Goal: Task Accomplishment & Management: Manage account settings

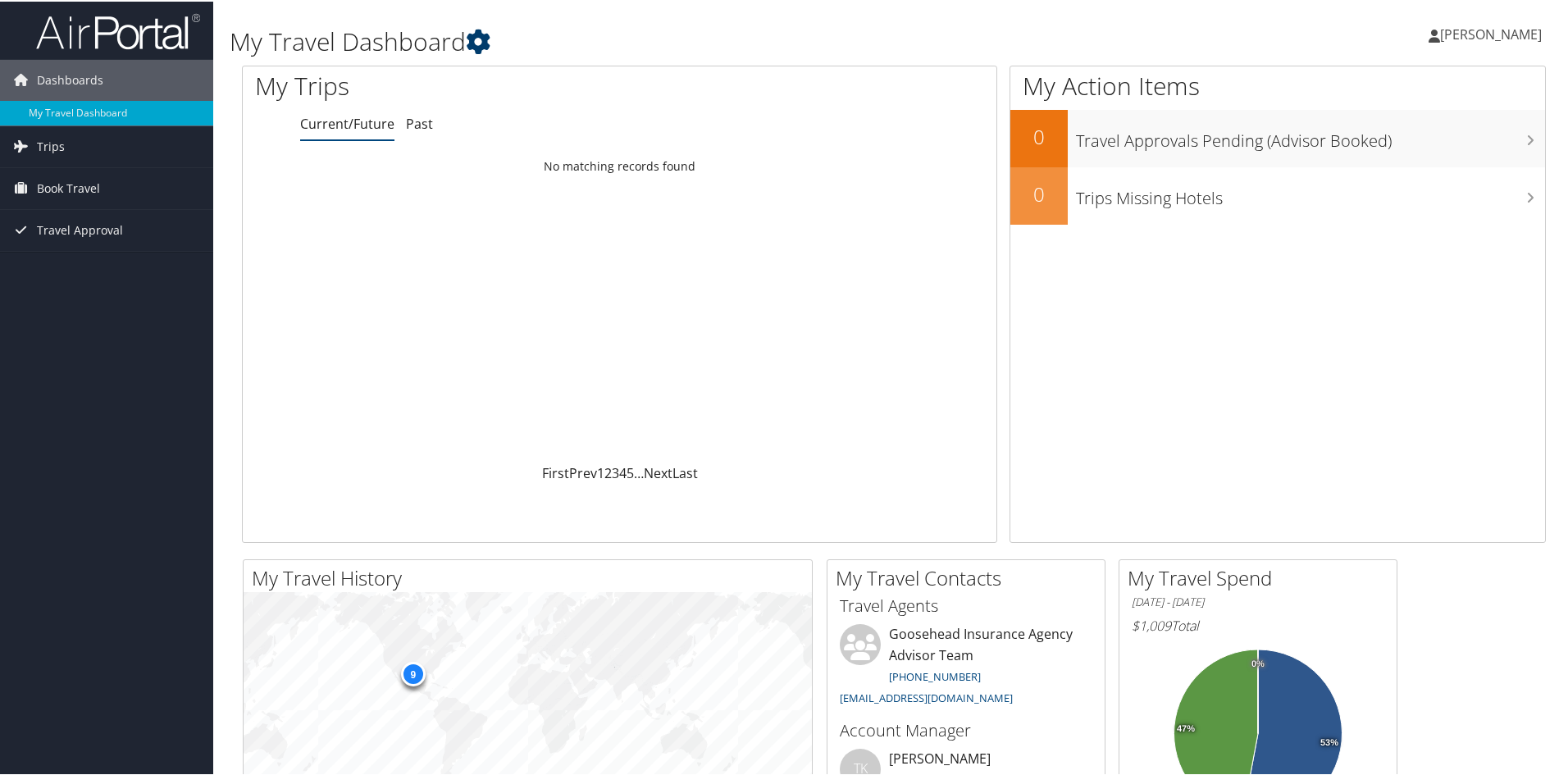
click at [478, 42] on icon at bounding box center [478, 40] width 25 height 25
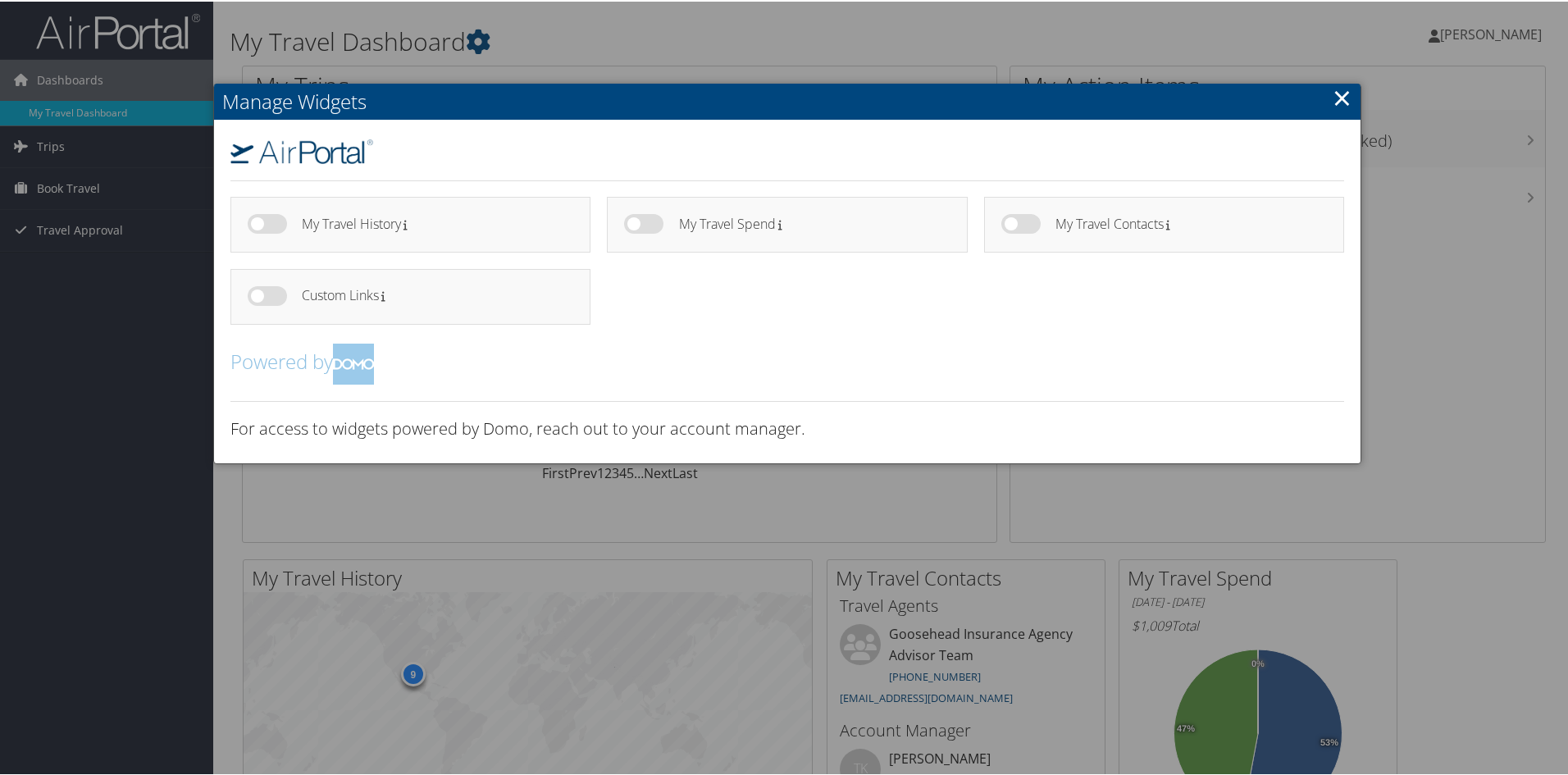
click at [1334, 102] on link "×" at bounding box center [1342, 95] width 19 height 32
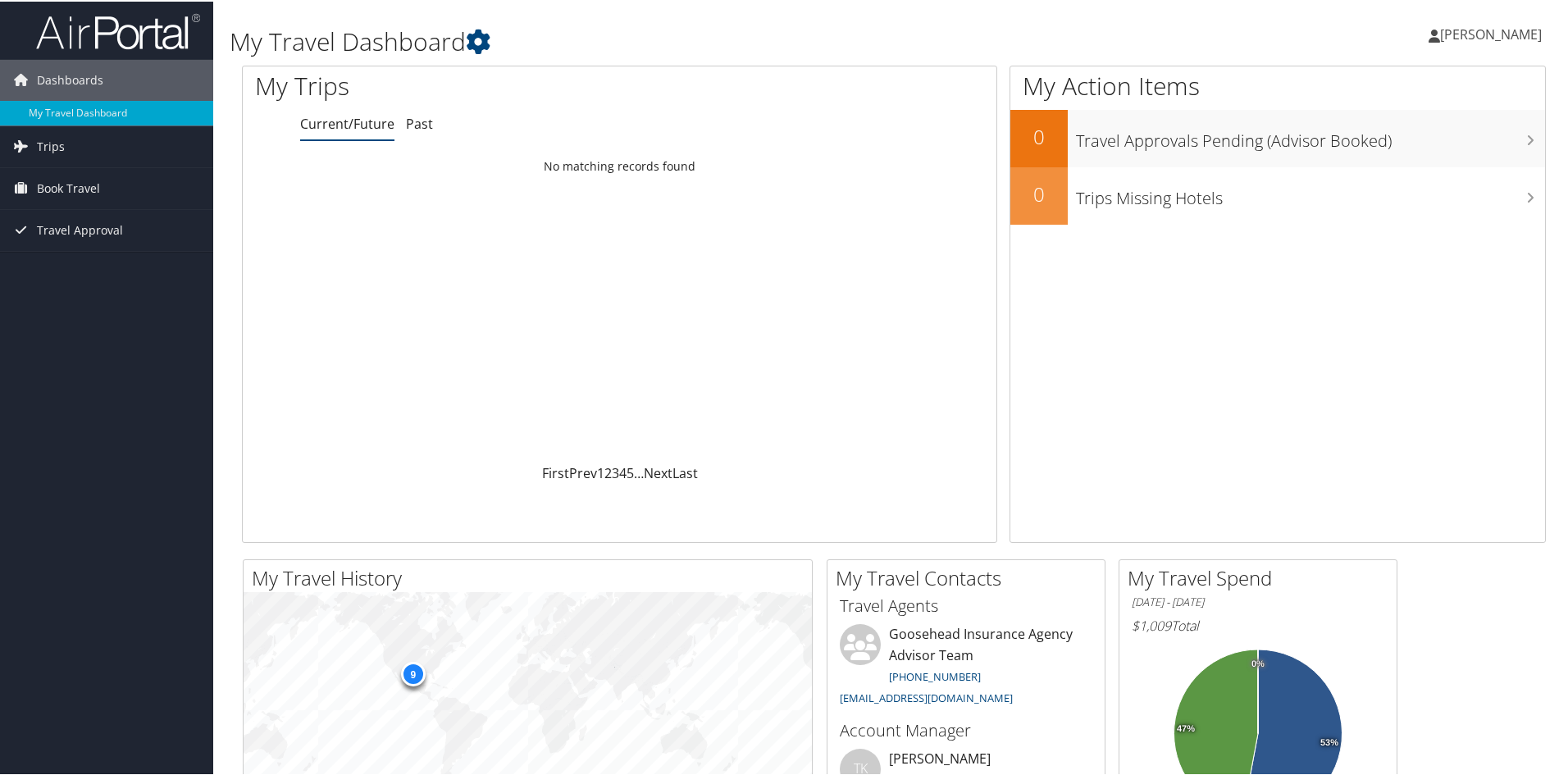
click at [1490, 34] on span "[PERSON_NAME]" at bounding box center [1491, 33] width 102 height 18
click at [1405, 140] on link "View Travel Profile" at bounding box center [1448, 145] width 183 height 28
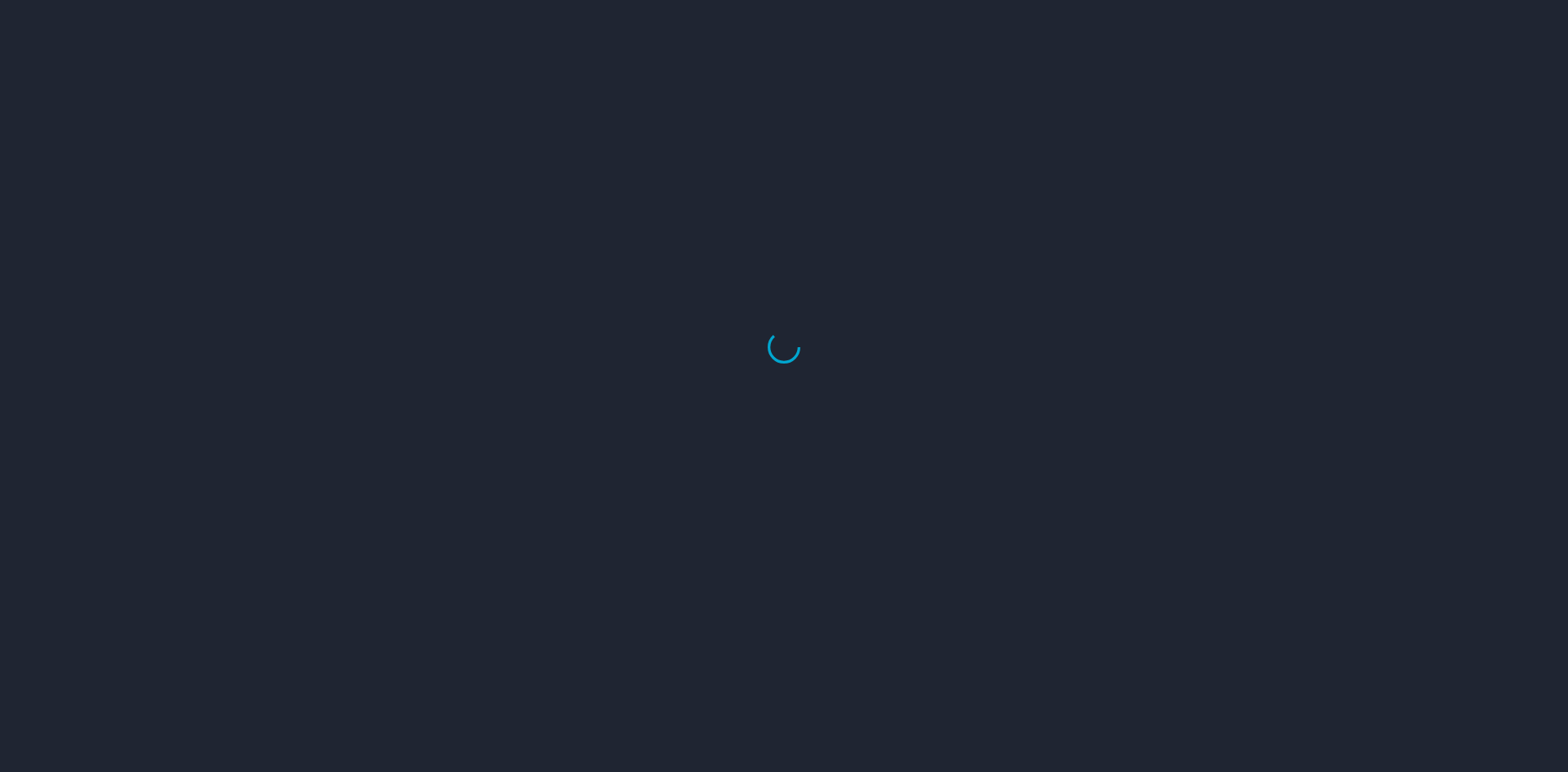
select select "US"
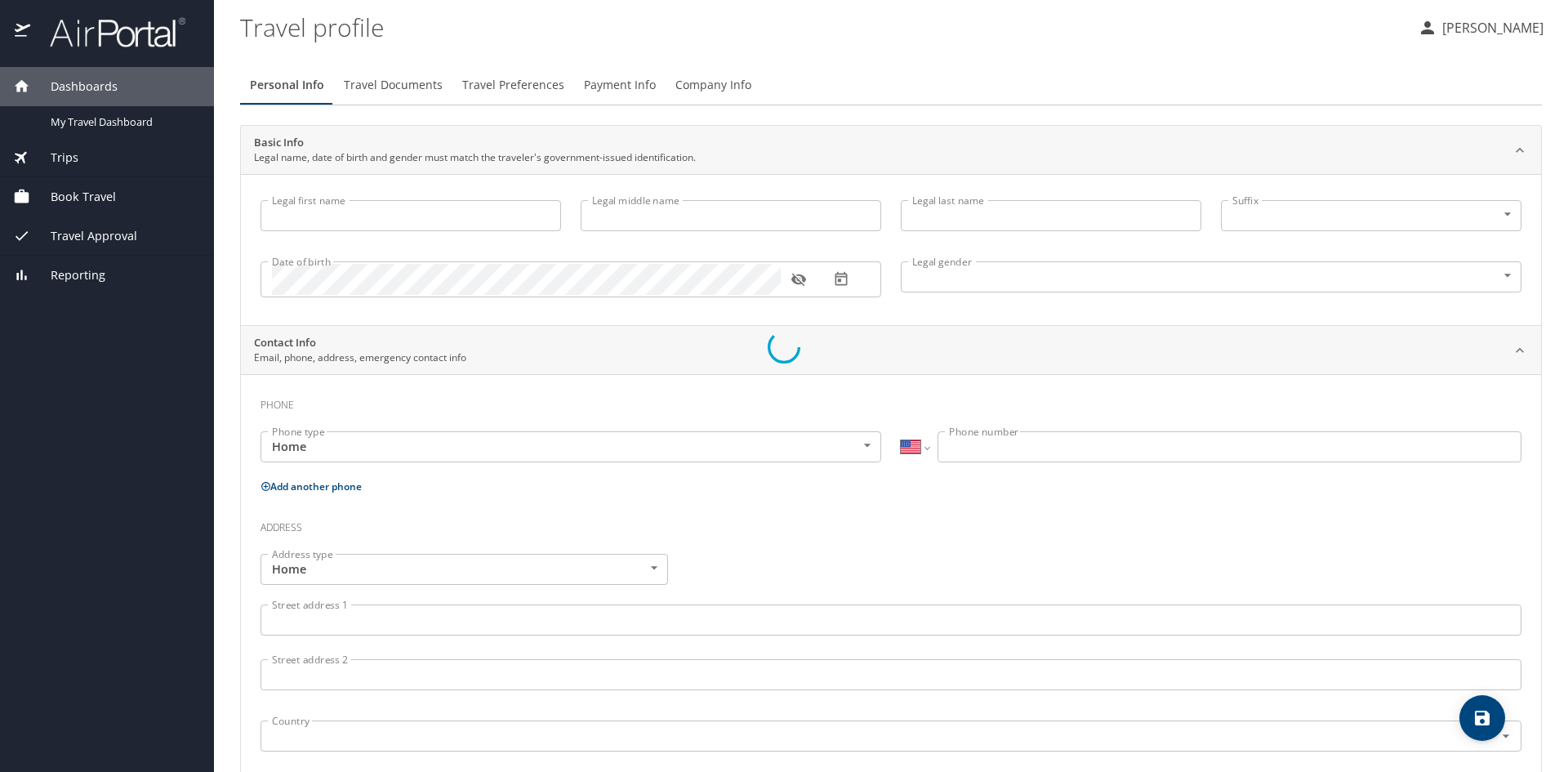
type input "[PERSON_NAME]"
type input "[DEMOGRAPHIC_DATA]"
type input "[PERSON_NAME]"
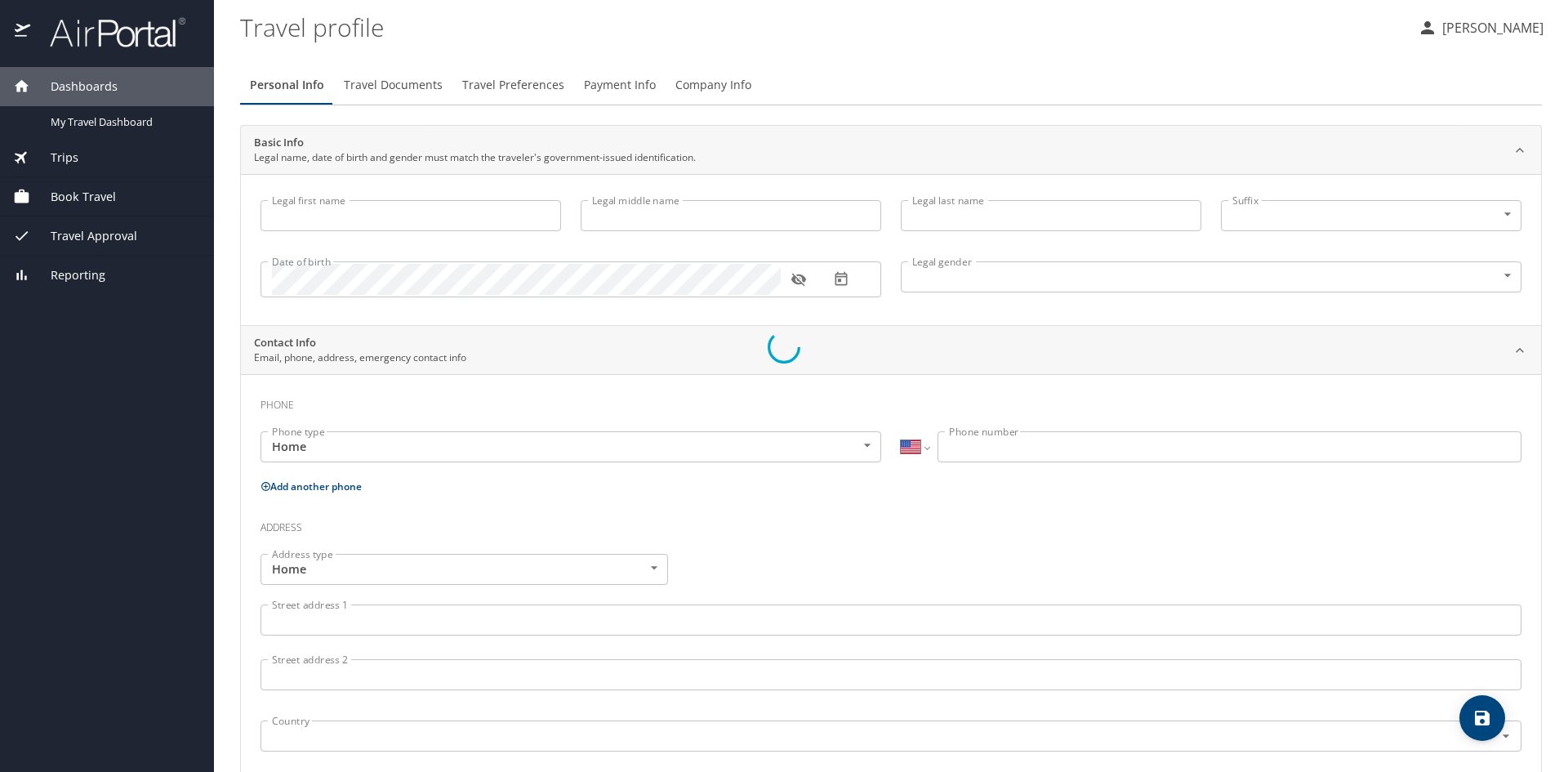
type input "[PERSON_NAME]"
type input "(847) 530-2231"
type input "lisakevinmiller@yahoo.com"
select select "US"
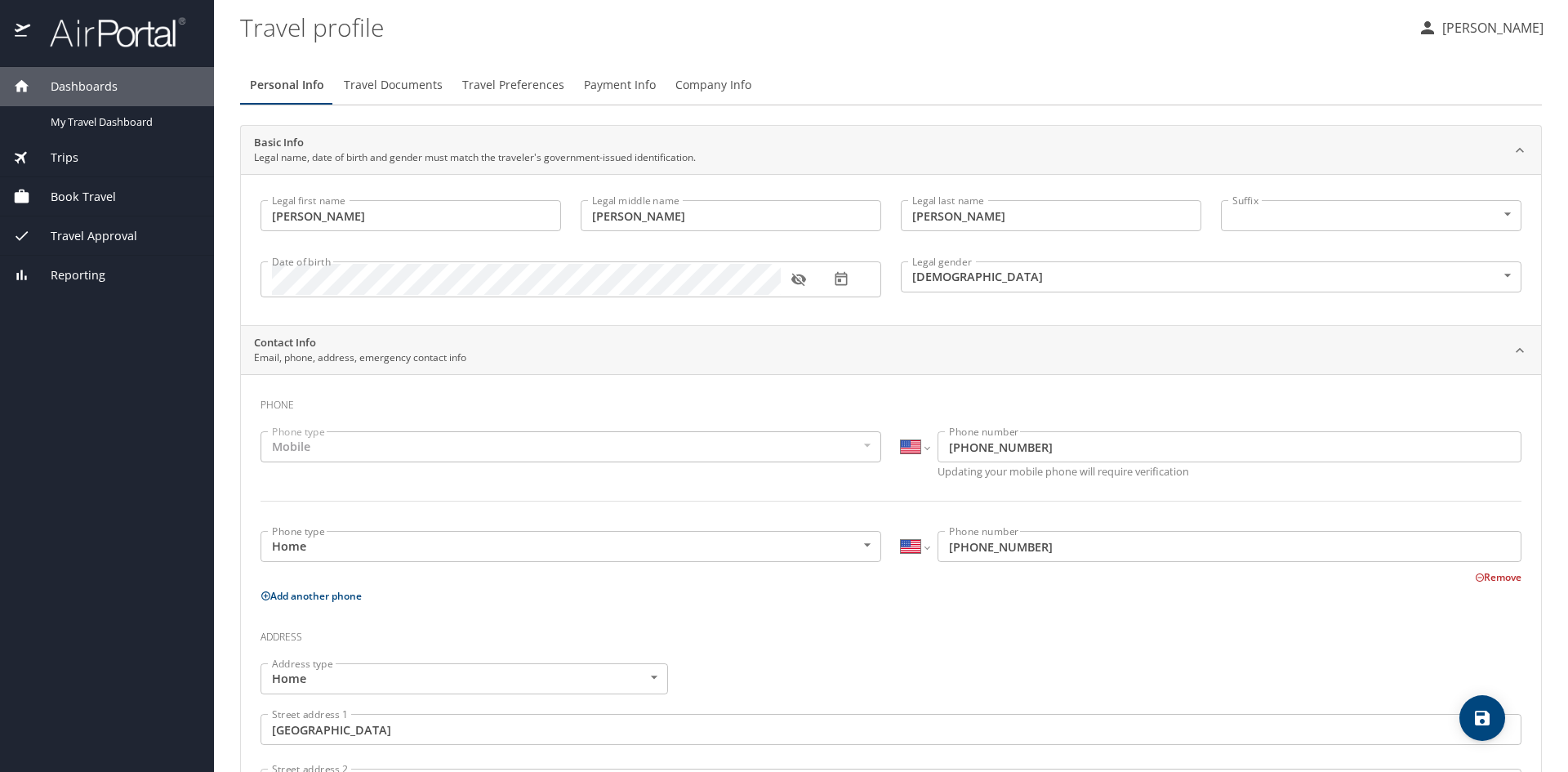
click at [638, 83] on span "Payment Info" at bounding box center [620, 86] width 72 height 21
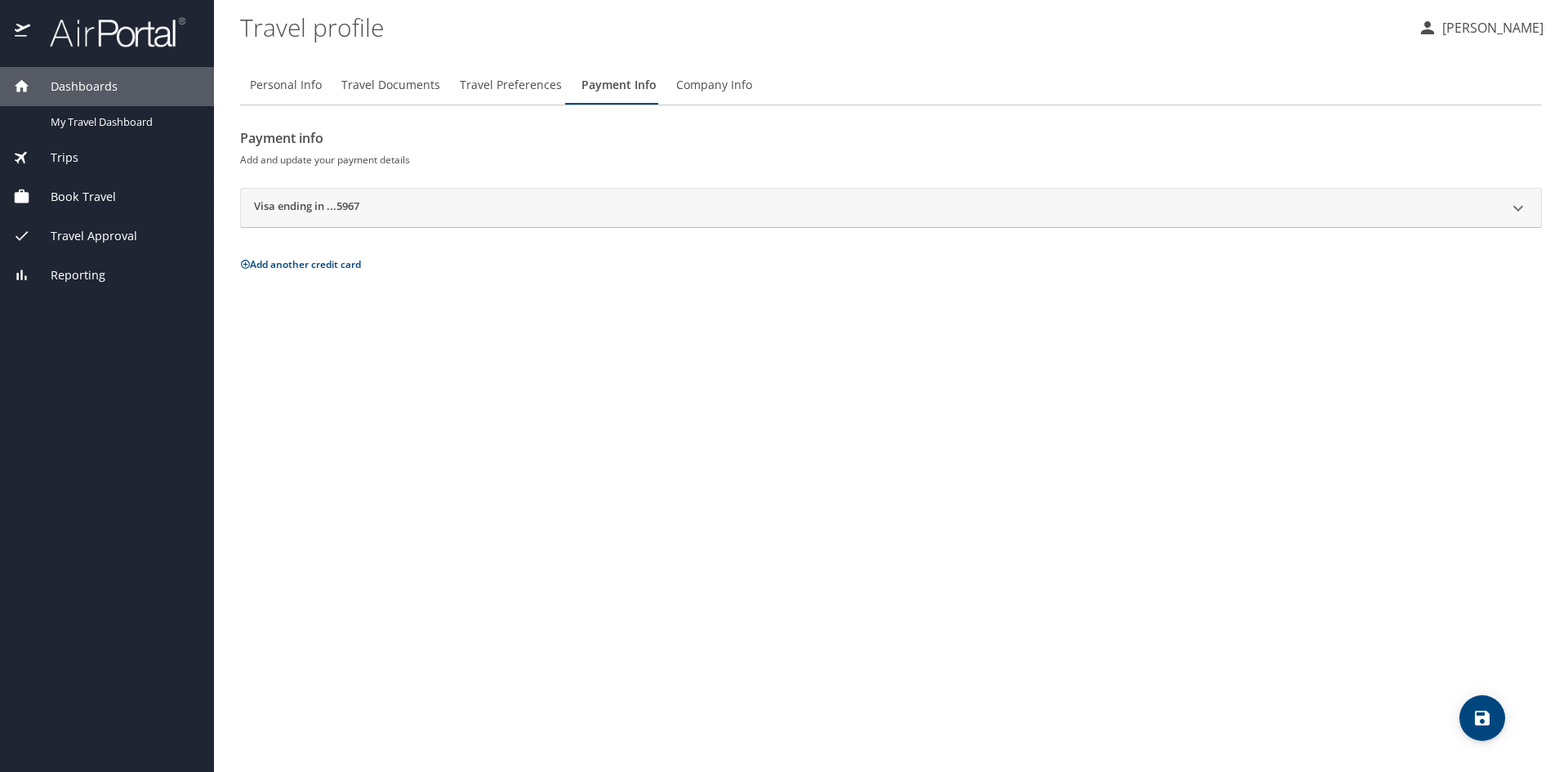
click at [330, 261] on button "Add another credit card" at bounding box center [300, 264] width 121 height 14
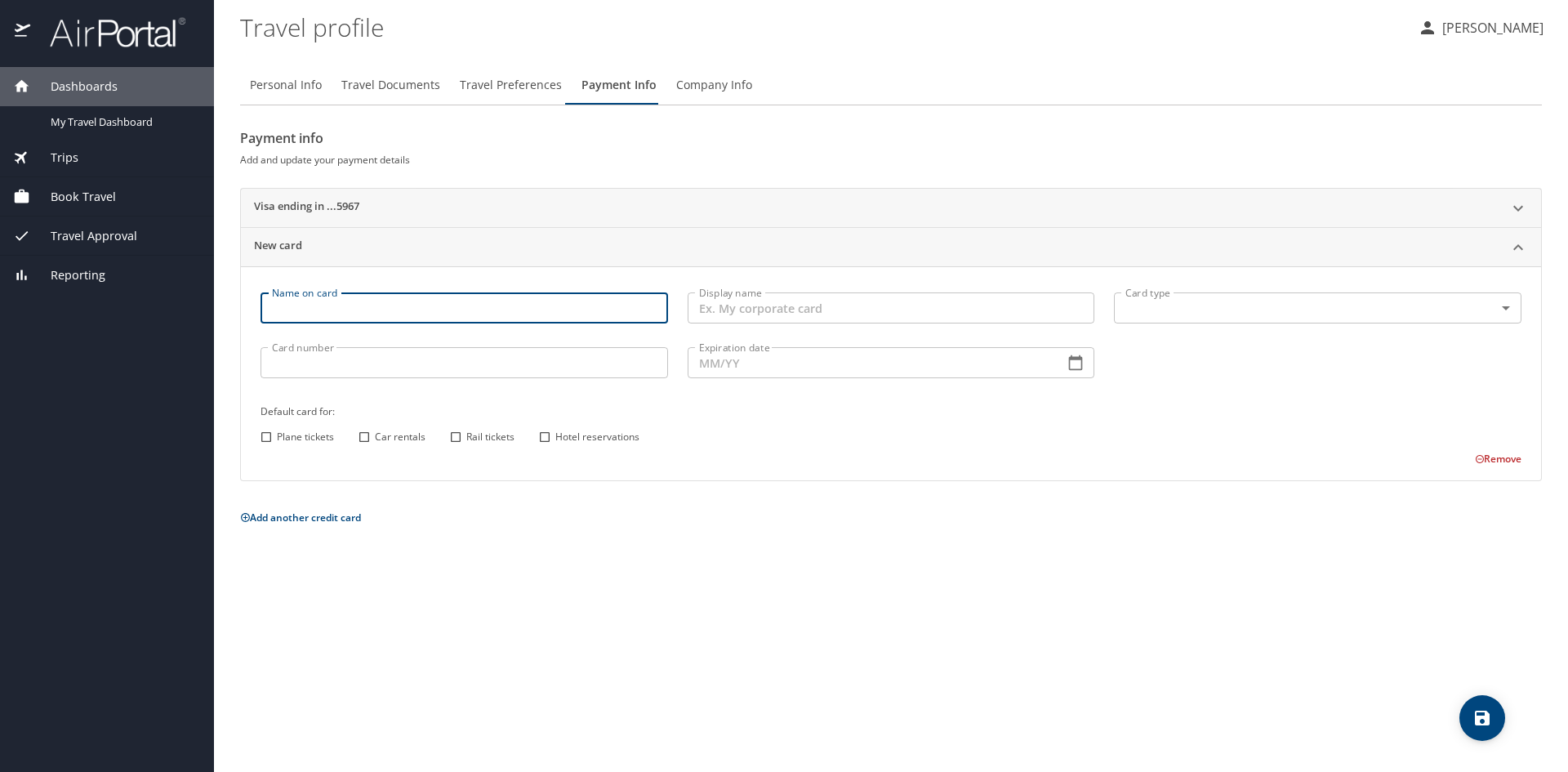
click at [452, 305] on input "Name on card" at bounding box center [464, 307] width 408 height 31
type input "[PERSON_NAME]"
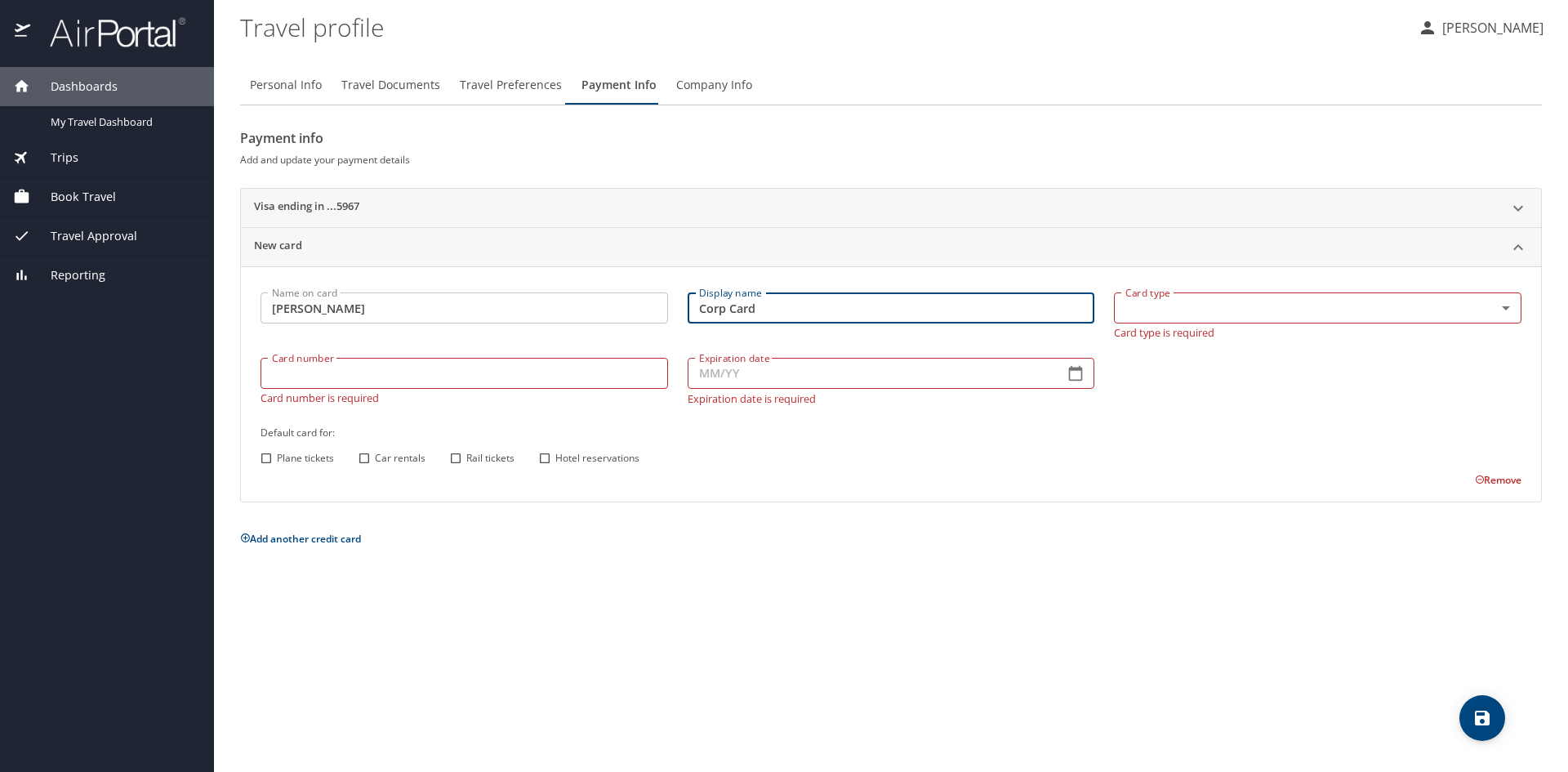
type input "Corp Card"
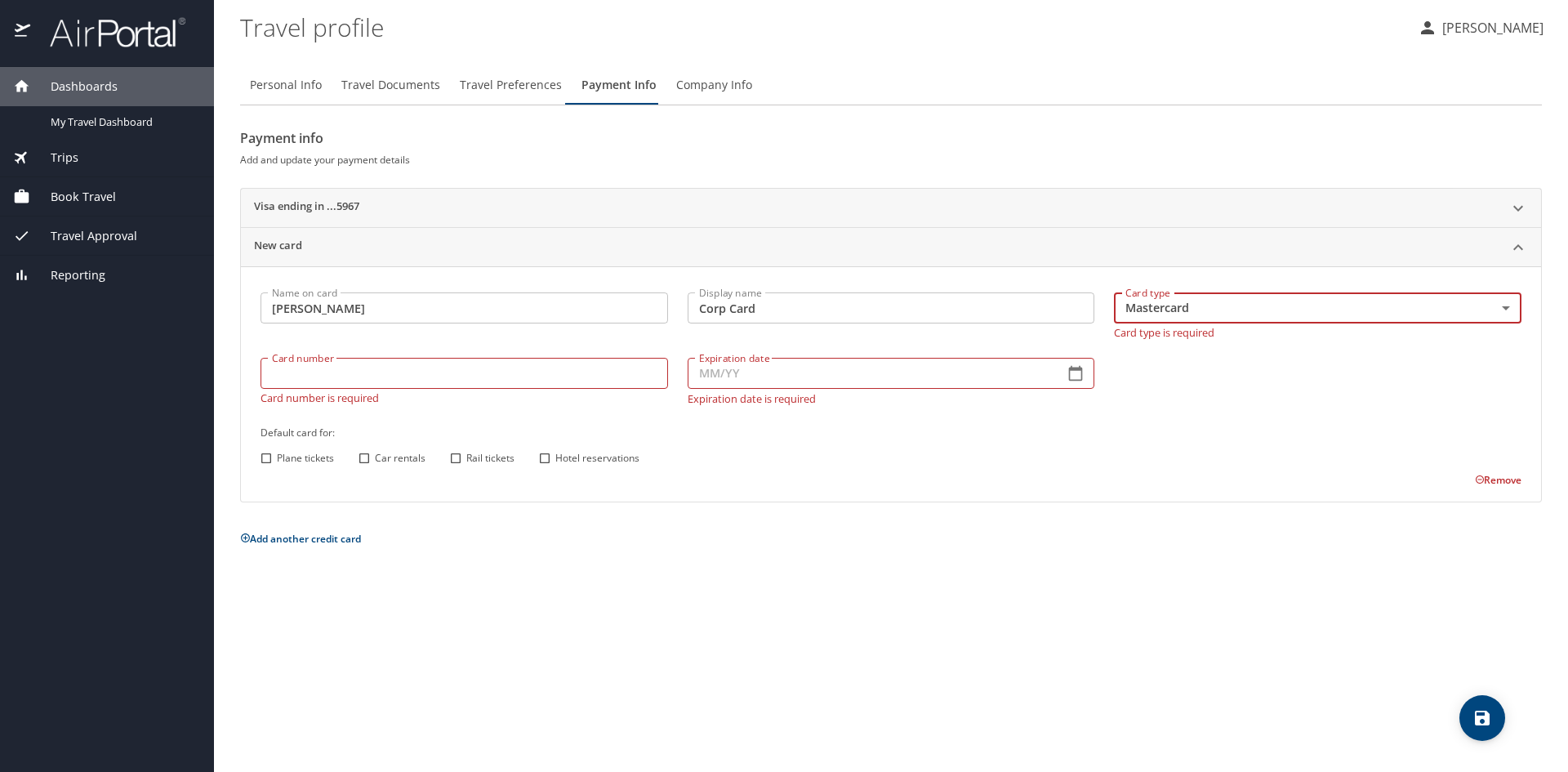
type input "CA"
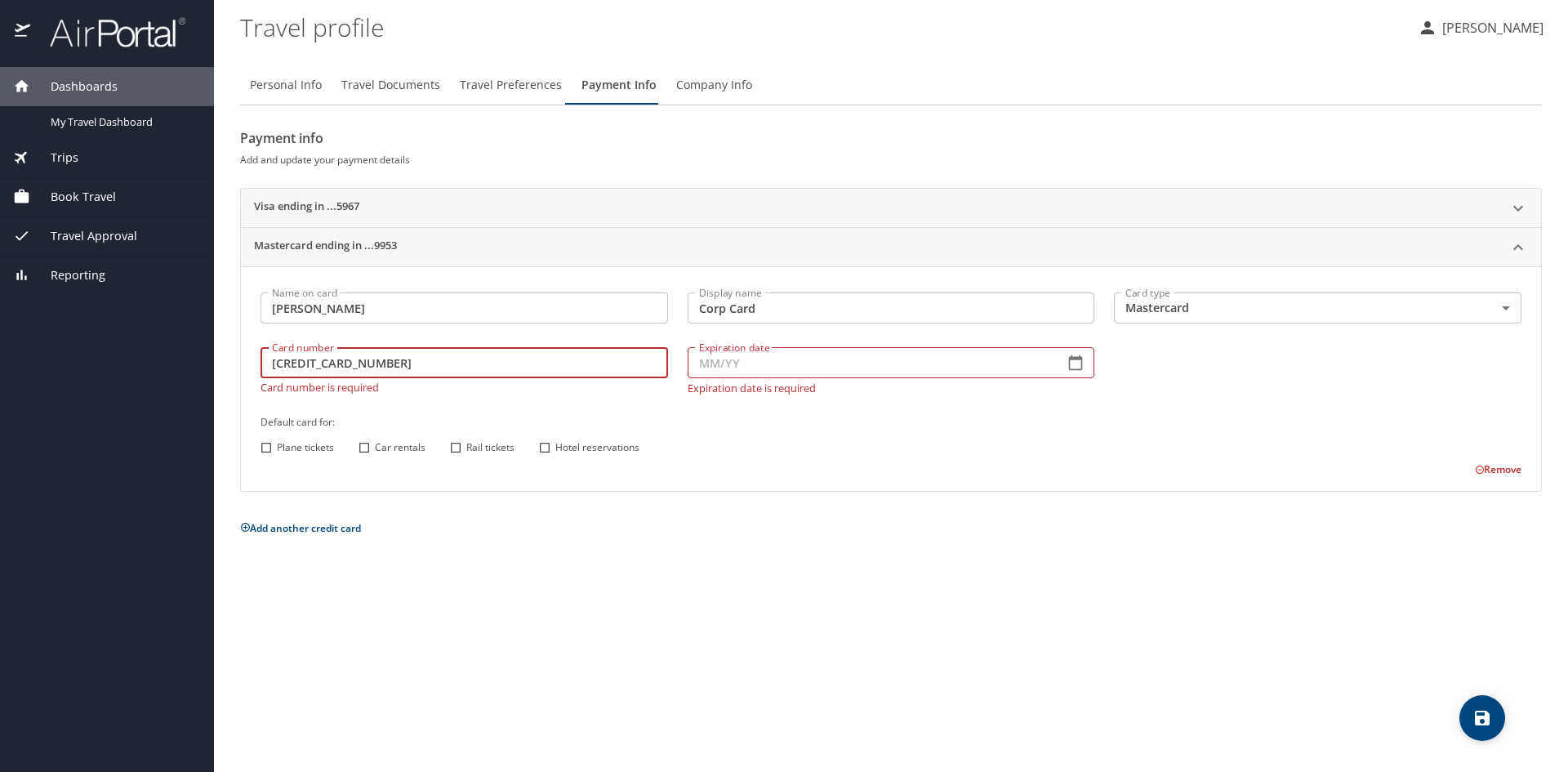
type input "5563750189339953"
type input "08/28"
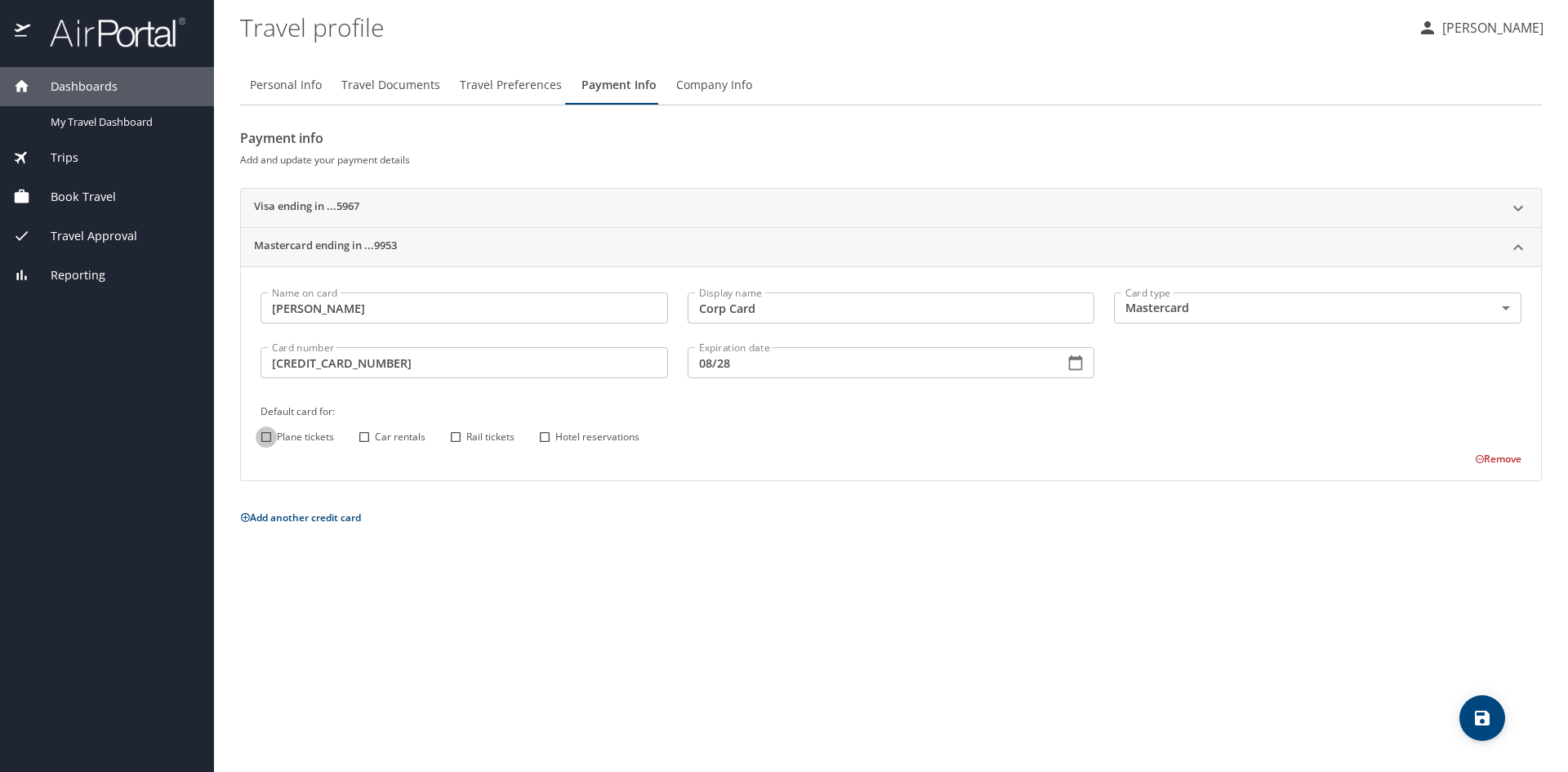
click at [265, 437] on input "Plane tickets" at bounding box center [266, 437] width 22 height 22
checkbox input "true"
click at [360, 438] on input "Car rentals" at bounding box center [364, 437] width 22 height 22
checkbox input "true"
click at [545, 439] on input "Hotel reservations" at bounding box center [545, 437] width 22 height 22
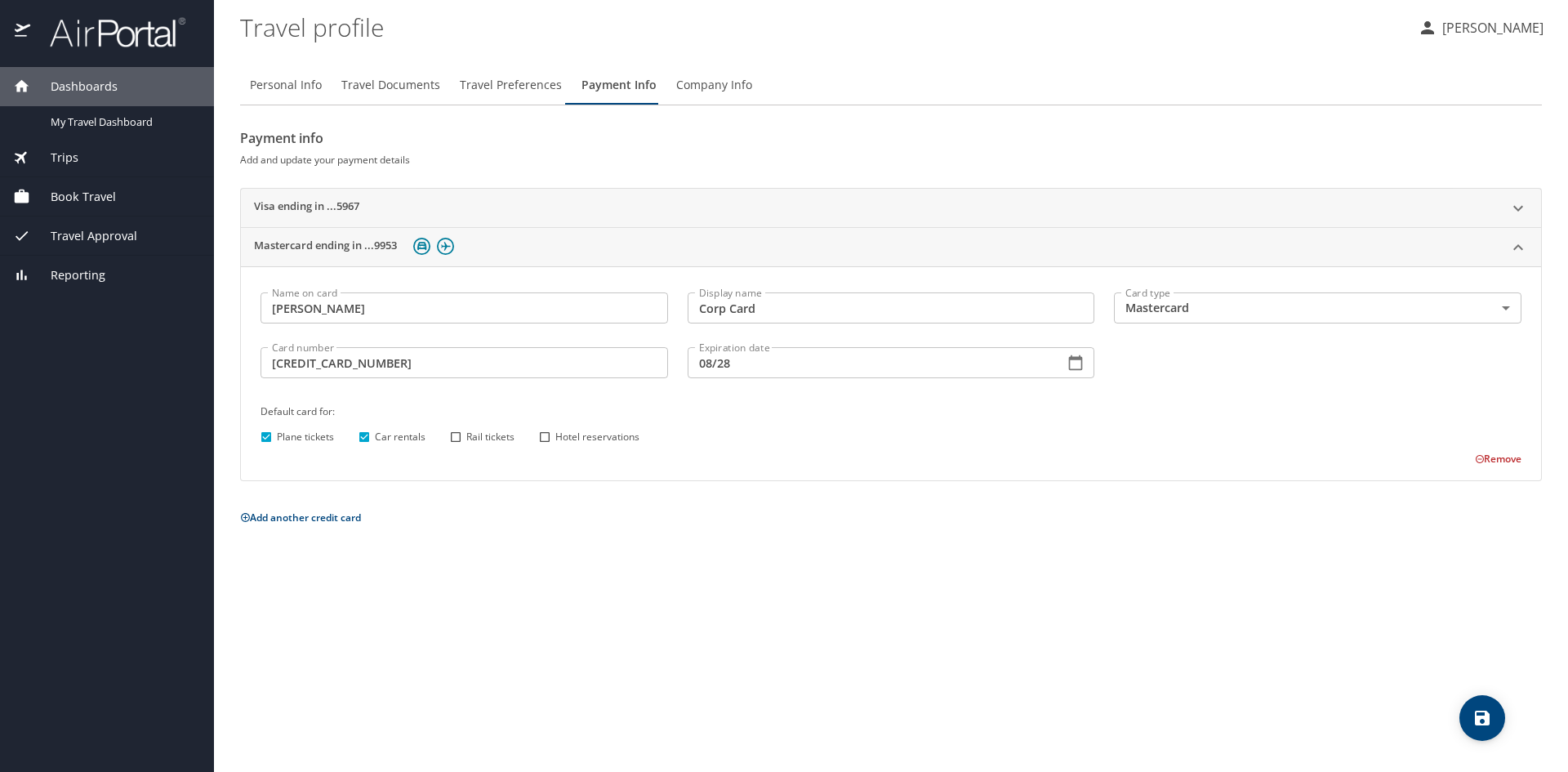
checkbox input "true"
click at [1482, 714] on icon "save" at bounding box center [1483, 718] width 20 height 20
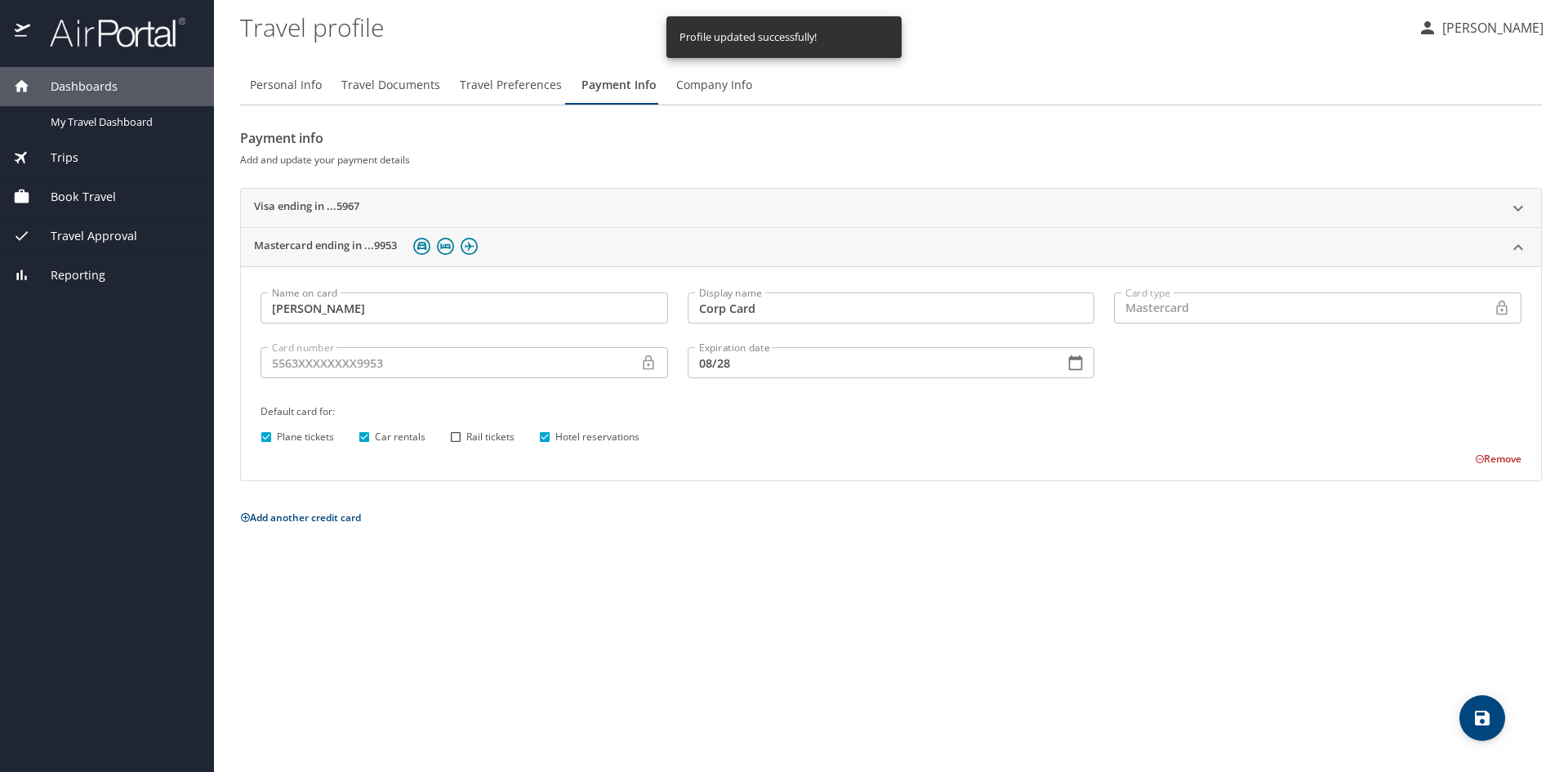
click at [397, 86] on span "Travel Documents" at bounding box center [390, 86] width 99 height 21
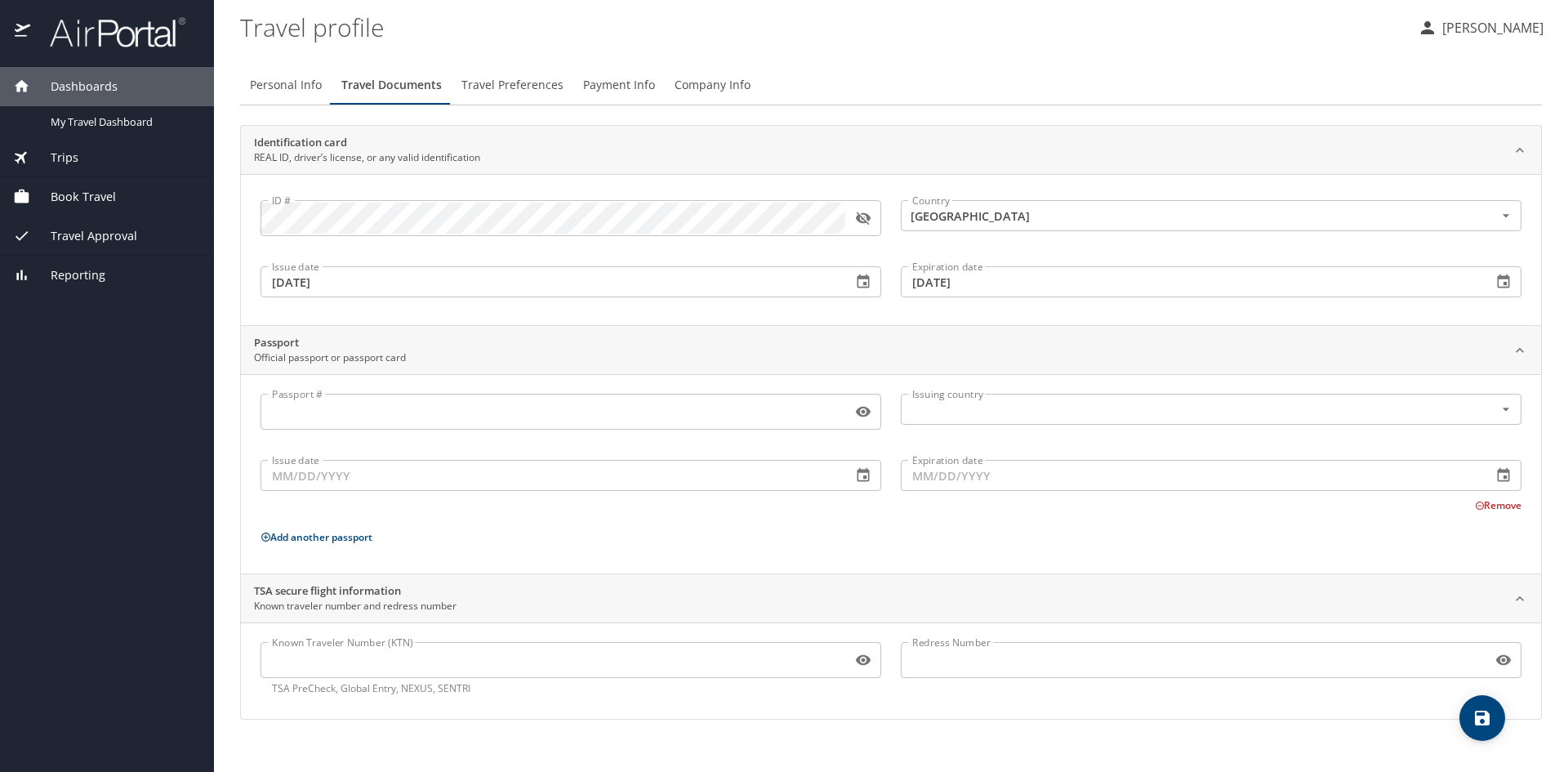
click at [81, 195] on span "Book Travel" at bounding box center [72, 197] width 85 height 18
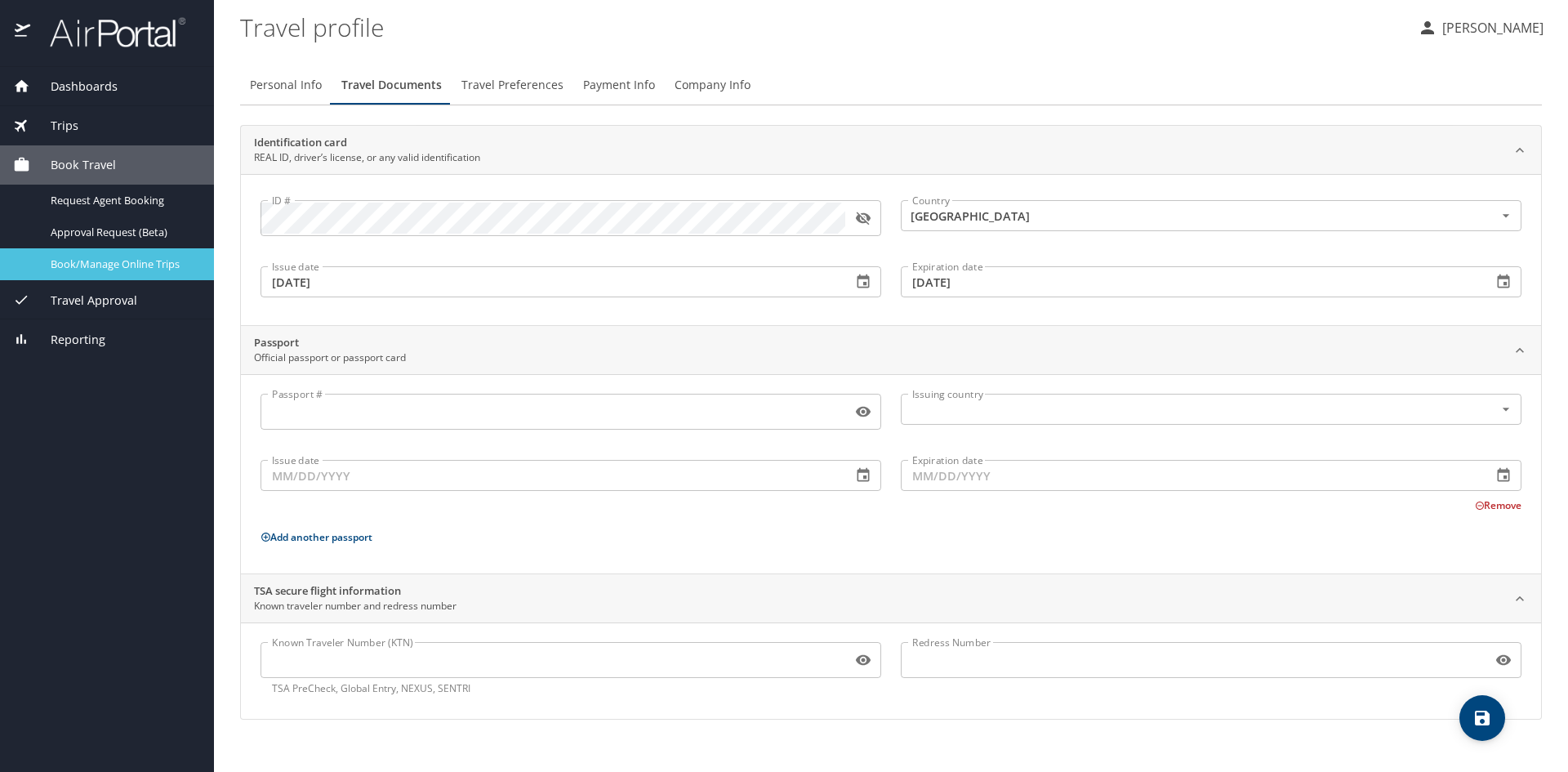
click at [95, 267] on span "Book/Manage Online Trips" at bounding box center [122, 264] width 144 height 16
